Goal: Transaction & Acquisition: Purchase product/service

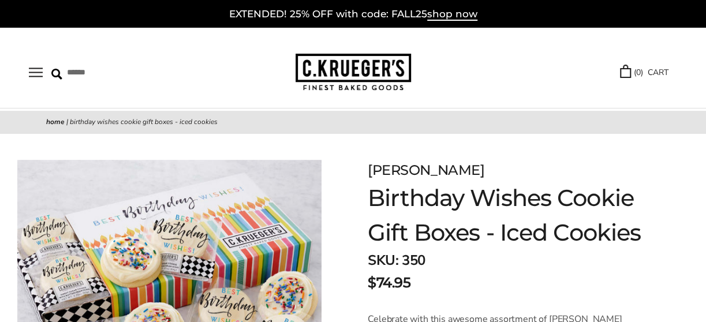
drag, startPoint x: 706, startPoint y: 33, endPoint x: 698, endPoint y: 66, distance: 33.8
click at [698, 66] on div "****** TRY US! Sign In ( 0 ) CART ( 0 ) CART Bestsellers Fall NEW! Cozy Autumn …" at bounding box center [353, 68] width 706 height 81
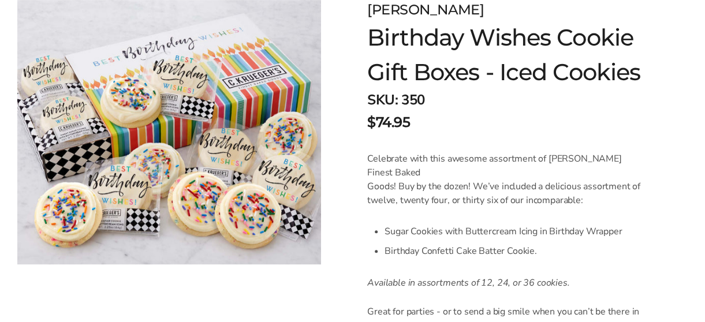
scroll to position [164, 0]
